Goal: Find specific page/section: Find specific page/section

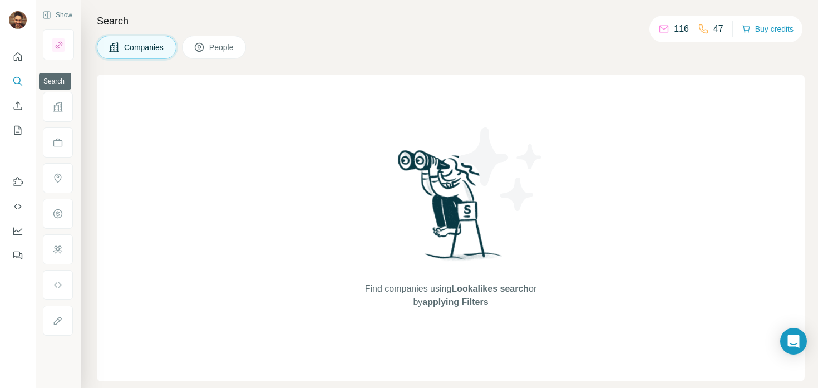
click at [20, 82] on icon "Search" at bounding box center [17, 81] width 11 height 11
click at [18, 81] on icon "Search" at bounding box center [17, 81] width 11 height 11
click at [18, 78] on icon "Search" at bounding box center [17, 81] width 11 height 11
click at [19, 51] on icon "Quick start" at bounding box center [17, 56] width 11 height 11
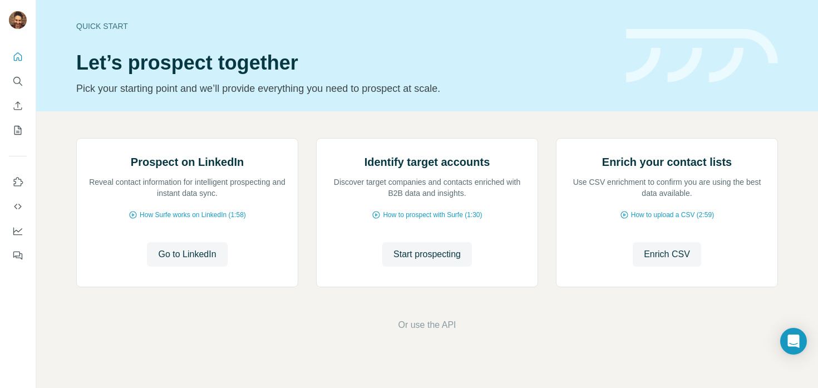
scroll to position [93, 0]
click at [654, 261] on span "Enrich CSV" at bounding box center [667, 254] width 46 height 13
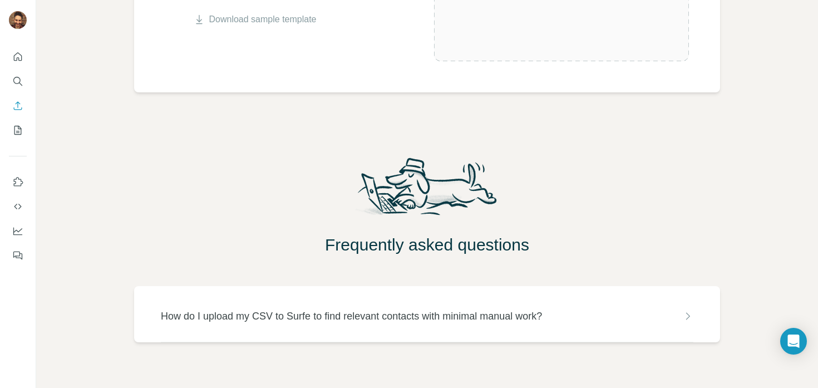
scroll to position [331, 0]
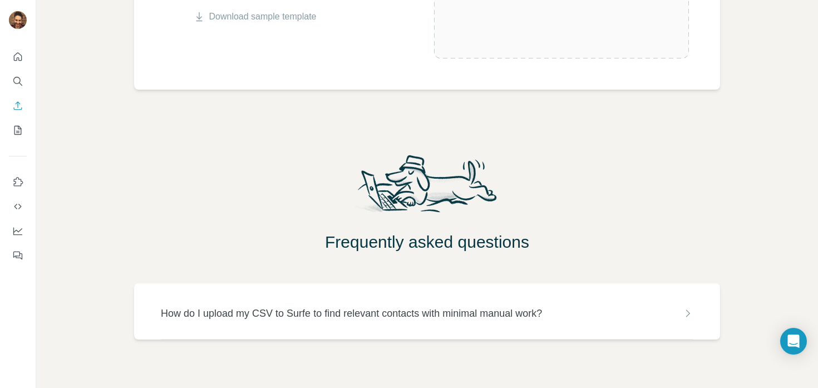
click at [687, 312] on icon at bounding box center [687, 313] width 11 height 11
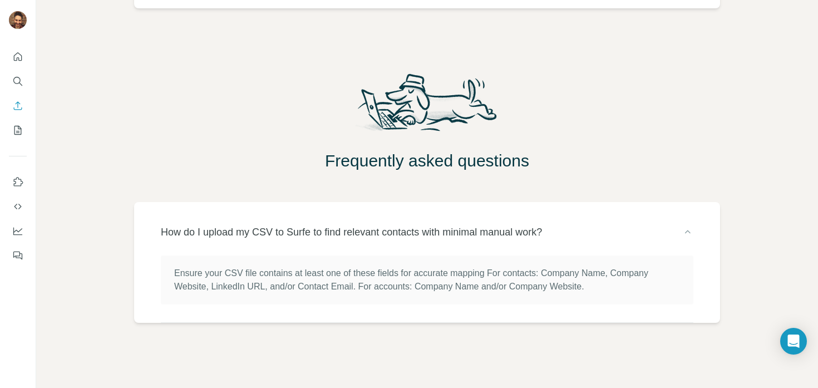
scroll to position [57, 0]
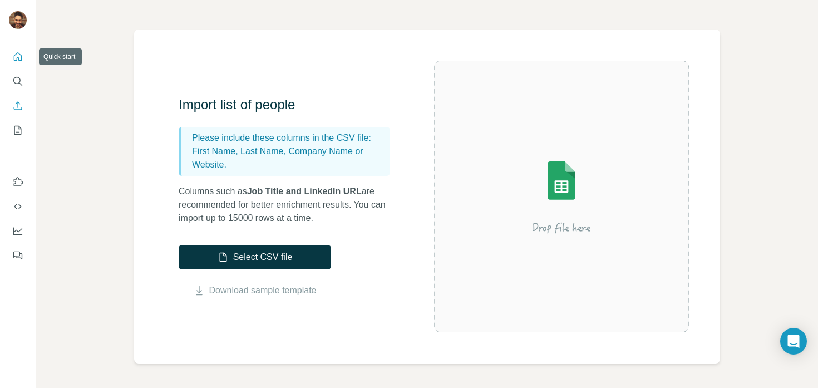
click at [24, 66] on button "Quick start" at bounding box center [18, 57] width 18 height 20
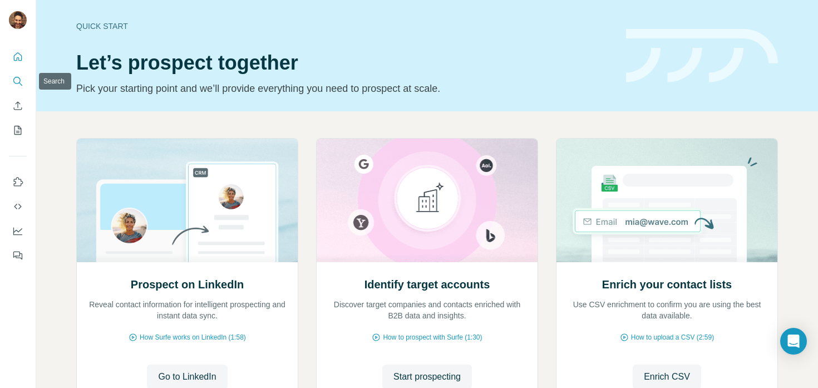
click at [18, 78] on icon "Search" at bounding box center [17, 81] width 11 height 11
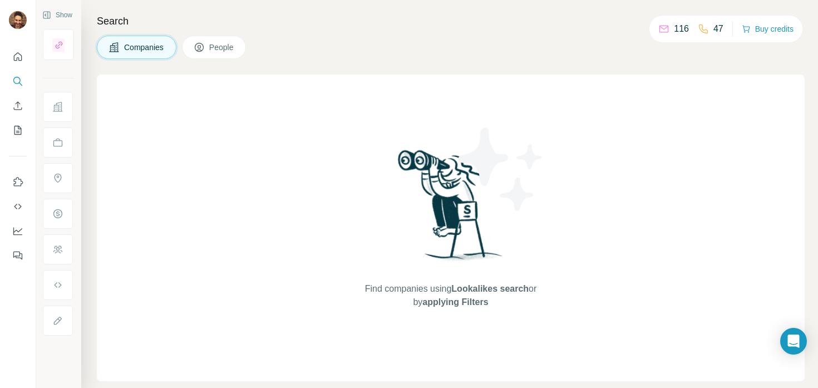
click at [218, 42] on span "People" at bounding box center [222, 47] width 26 height 11
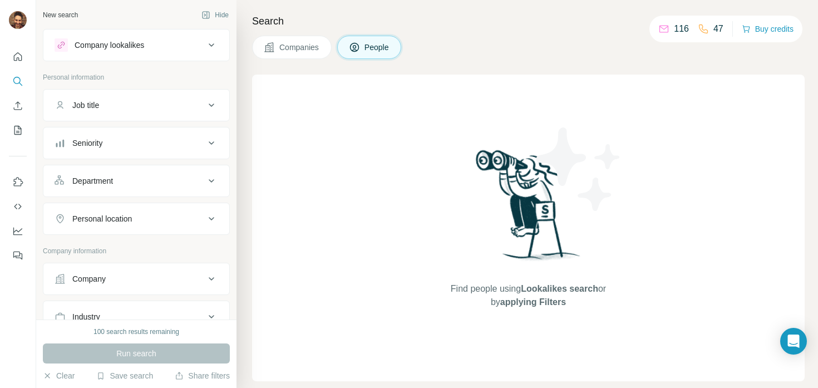
click at [360, 50] on icon at bounding box center [354, 47] width 11 height 11
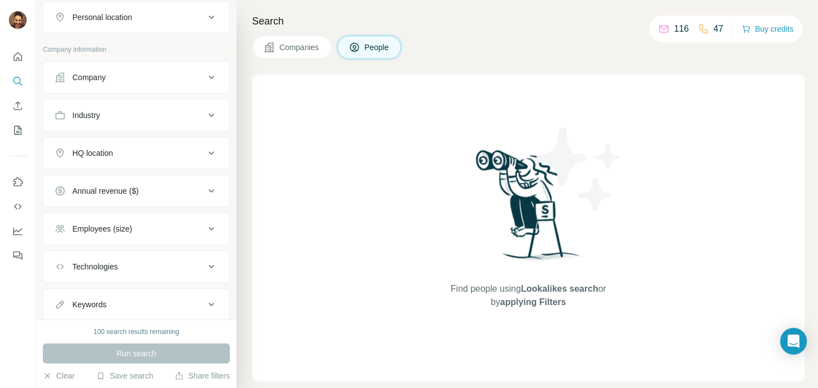
scroll to position [234, 0]
